Goal: Task Accomplishment & Management: Manage account settings

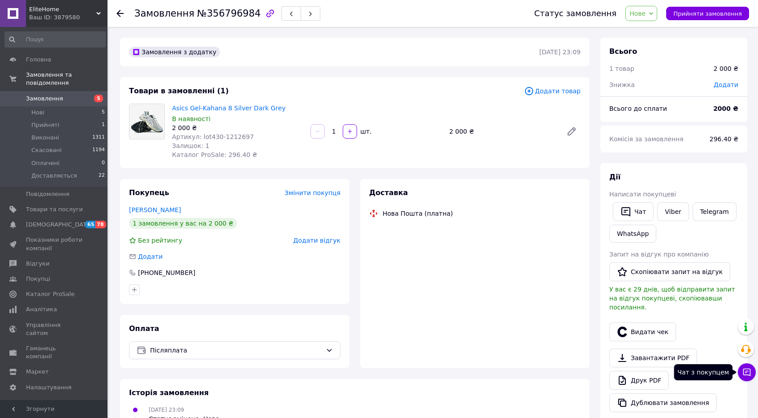
click at [748, 374] on icon at bounding box center [748, 372] width 8 height 8
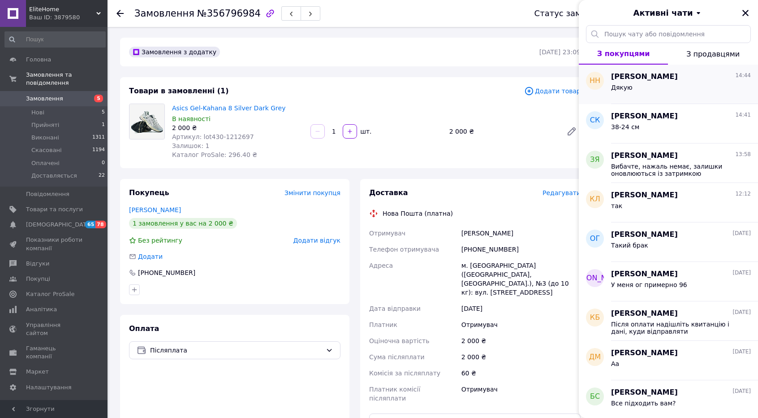
click at [680, 87] on div "Дякую" at bounding box center [681, 89] width 140 height 14
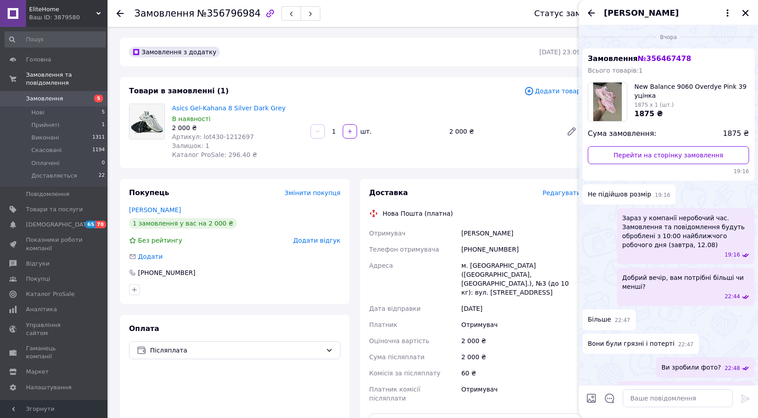
scroll to position [545, 0]
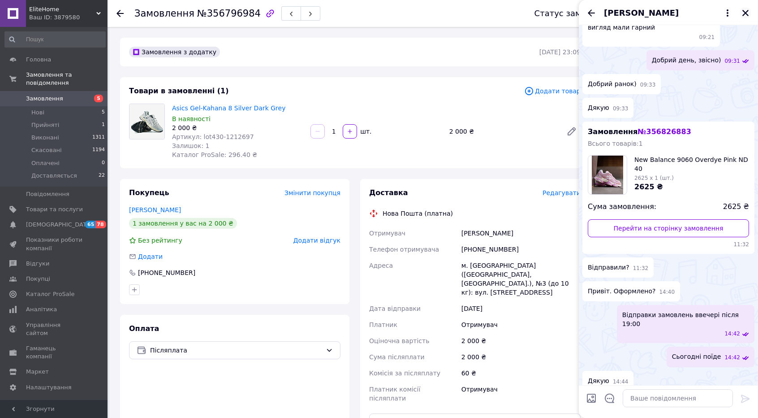
click at [748, 12] on icon "Закрити" at bounding box center [746, 13] width 8 height 8
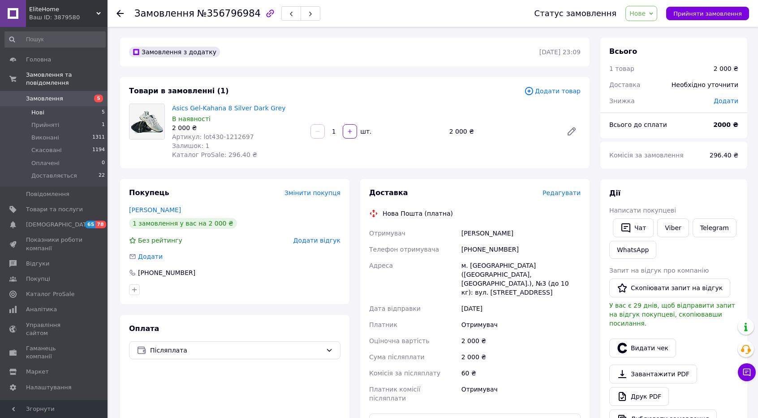
click at [47, 106] on li "Нові 5" at bounding box center [55, 112] width 110 height 13
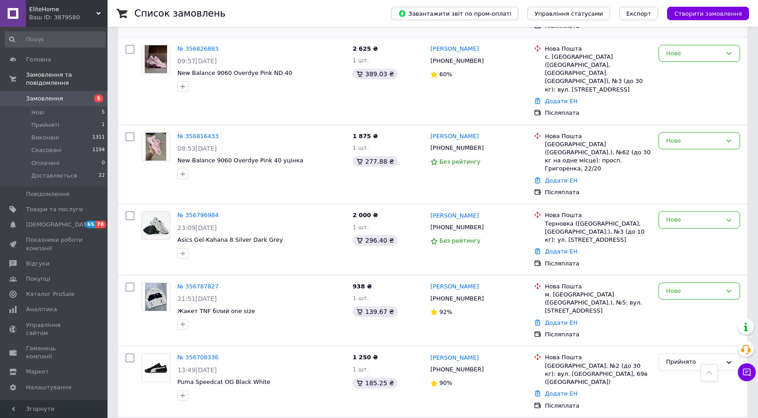
scroll to position [280, 0]
click at [701, 210] on div "Нове" at bounding box center [700, 218] width 82 height 17
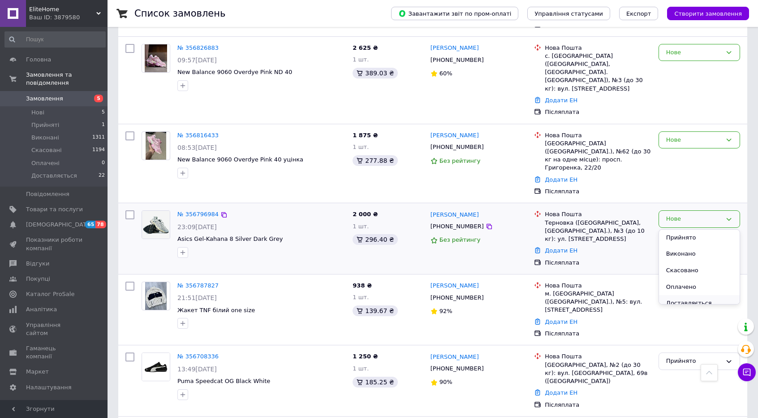
click at [687, 295] on li "Доставляється" at bounding box center [699, 303] width 81 height 17
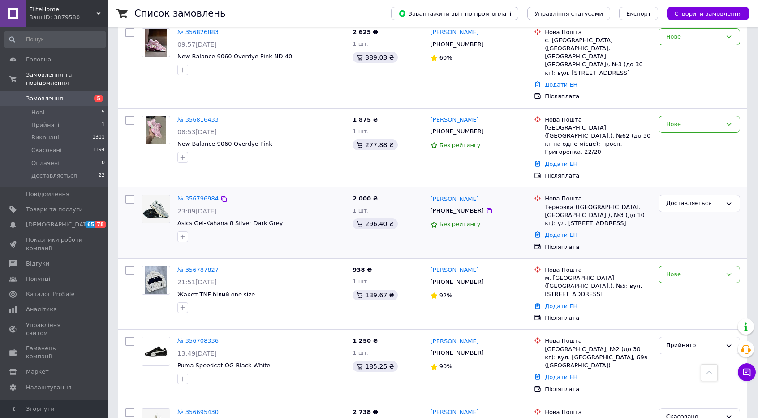
scroll to position [282, 0]
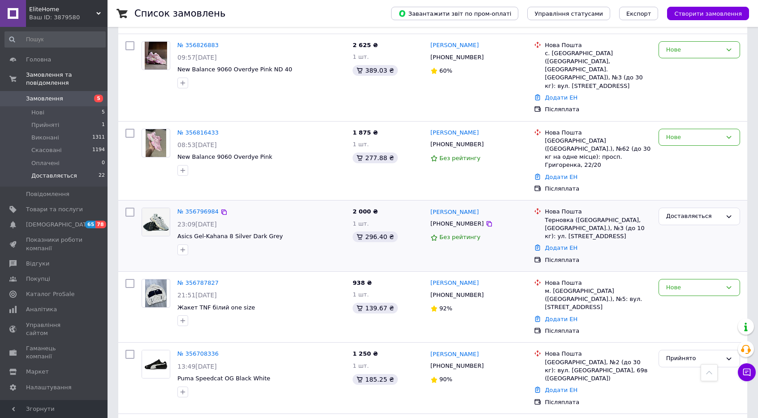
click at [50, 172] on span "Доставляється" at bounding box center [54, 176] width 46 height 8
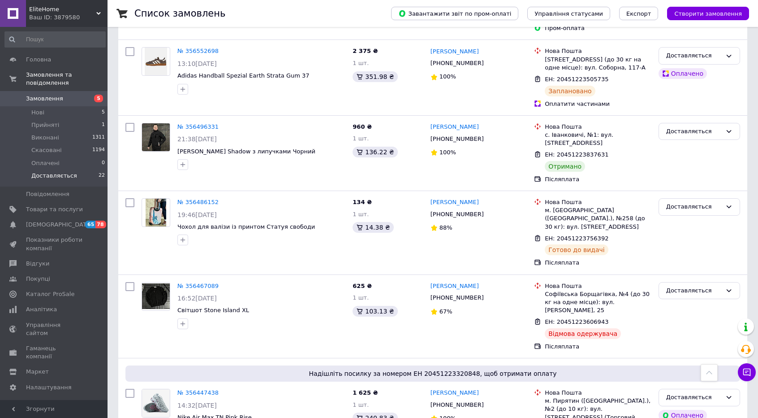
scroll to position [396, 0]
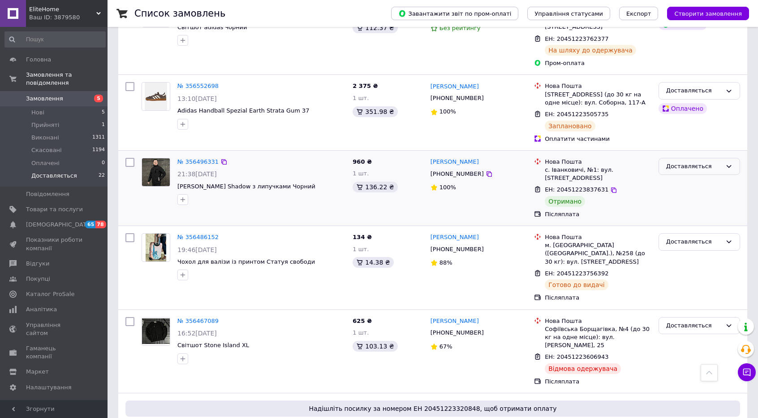
click at [705, 162] on div "Доставляється" at bounding box center [694, 166] width 56 height 9
click at [681, 193] on li "Виконано" at bounding box center [699, 201] width 81 height 17
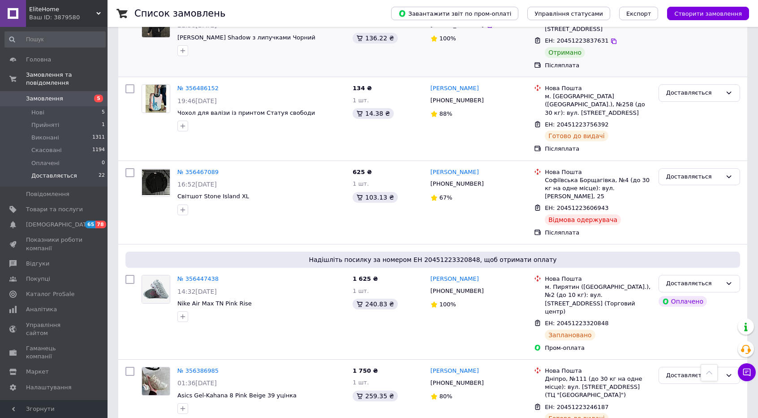
scroll to position [544, 0]
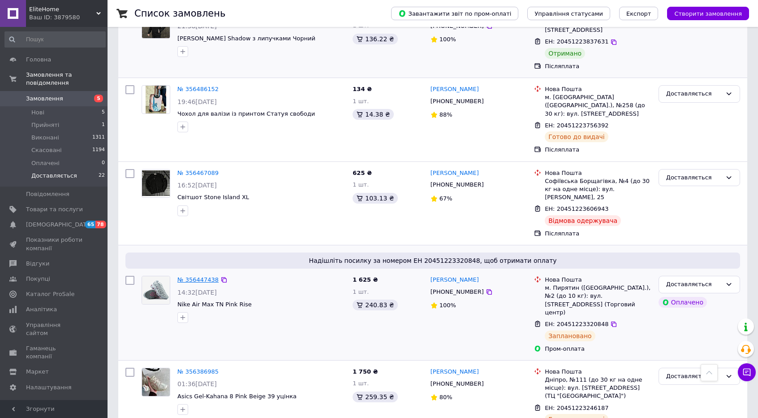
click at [190, 276] on link "№ 356447438" at bounding box center [197, 279] width 41 height 7
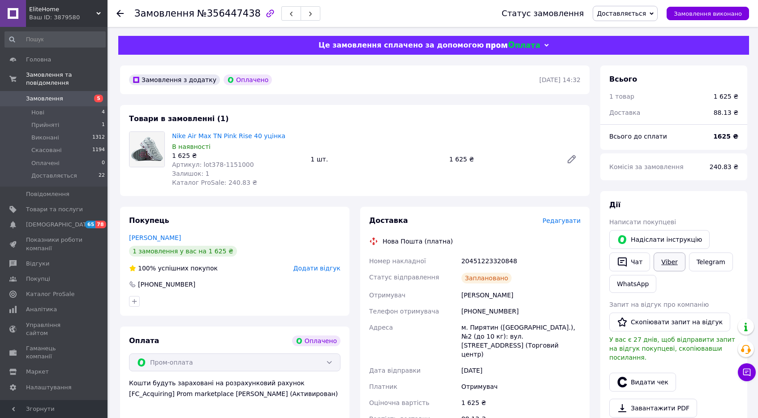
click at [669, 264] on link "Viber" at bounding box center [669, 261] width 31 height 19
click at [675, 267] on link "Viber" at bounding box center [669, 261] width 31 height 19
click at [37, 305] on link "Аналітика" at bounding box center [55, 309] width 110 height 15
